Goal: Share content

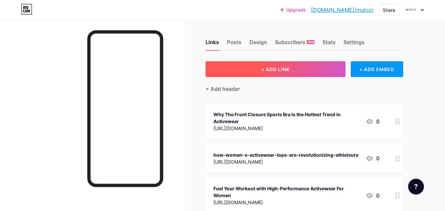
click at [291, 72] on button "+ ADD LINK" at bounding box center [276, 69] width 140 height 16
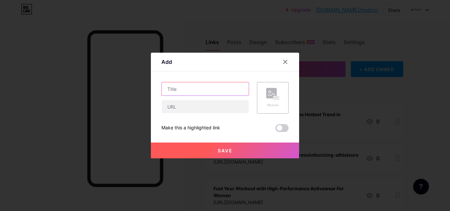
click at [171, 89] on input "text" at bounding box center [205, 88] width 87 height 13
paste input "Why Every Runner Is Switching To Pocket Capri Leggings"
type input "Why Every Runner Is Switching To Pocket Capri Leggings"
click at [172, 113] on div at bounding box center [206, 107] width 88 height 14
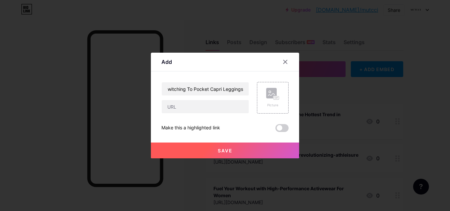
scroll to position [0, 0]
drag, startPoint x: 178, startPoint y: 106, endPoint x: 134, endPoint y: 94, distance: 46.5
click at [178, 106] on input "text" at bounding box center [205, 106] width 87 height 13
paste input "[URL][DOMAIN_NAME]"
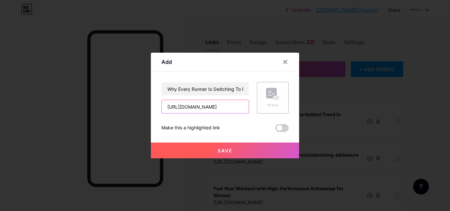
type input "[URL][DOMAIN_NAME]"
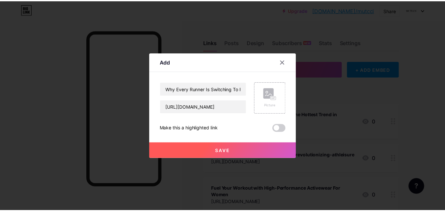
scroll to position [0, 0]
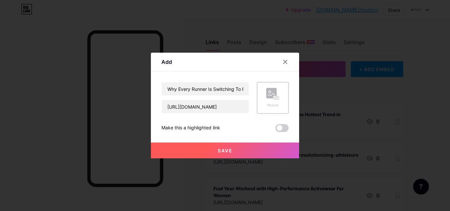
click at [213, 150] on button "Save" at bounding box center [225, 151] width 148 height 16
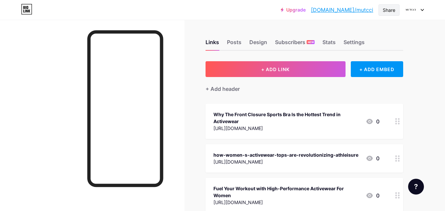
click at [396, 8] on div "Share" at bounding box center [389, 10] width 21 height 12
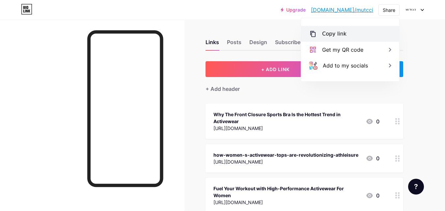
click at [333, 35] on div "Copy link" at bounding box center [334, 34] width 24 height 8
